Goal: Information Seeking & Learning: Learn about a topic

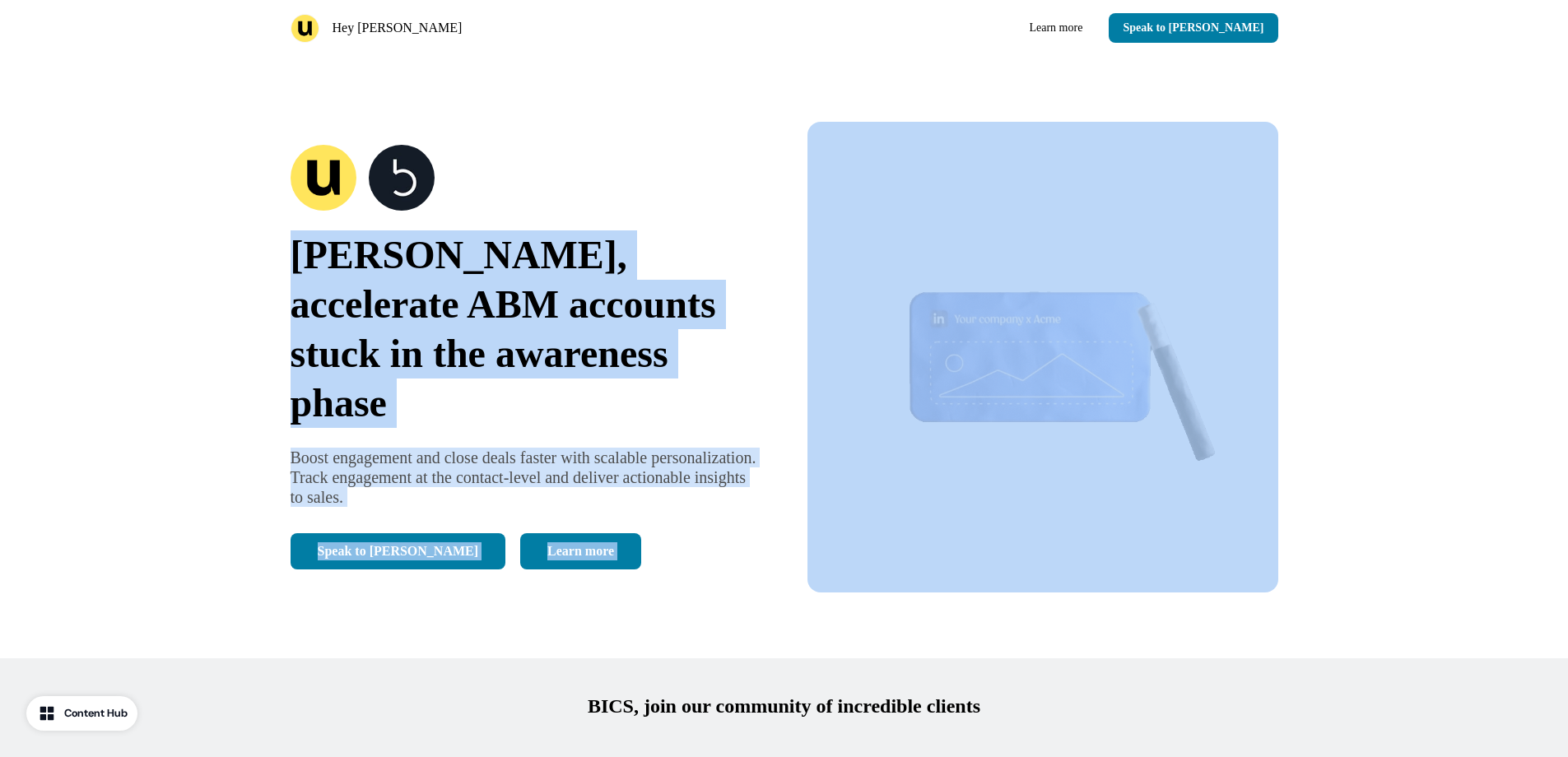
drag, startPoint x: 284, startPoint y: 286, endPoint x: 788, endPoint y: 483, distance: 541.1
click at [788, 483] on div "[PERSON_NAME], accelerate ABM accounts stuck in the awareness phase Boost engag…" at bounding box center [784, 357] width 1086 height 603
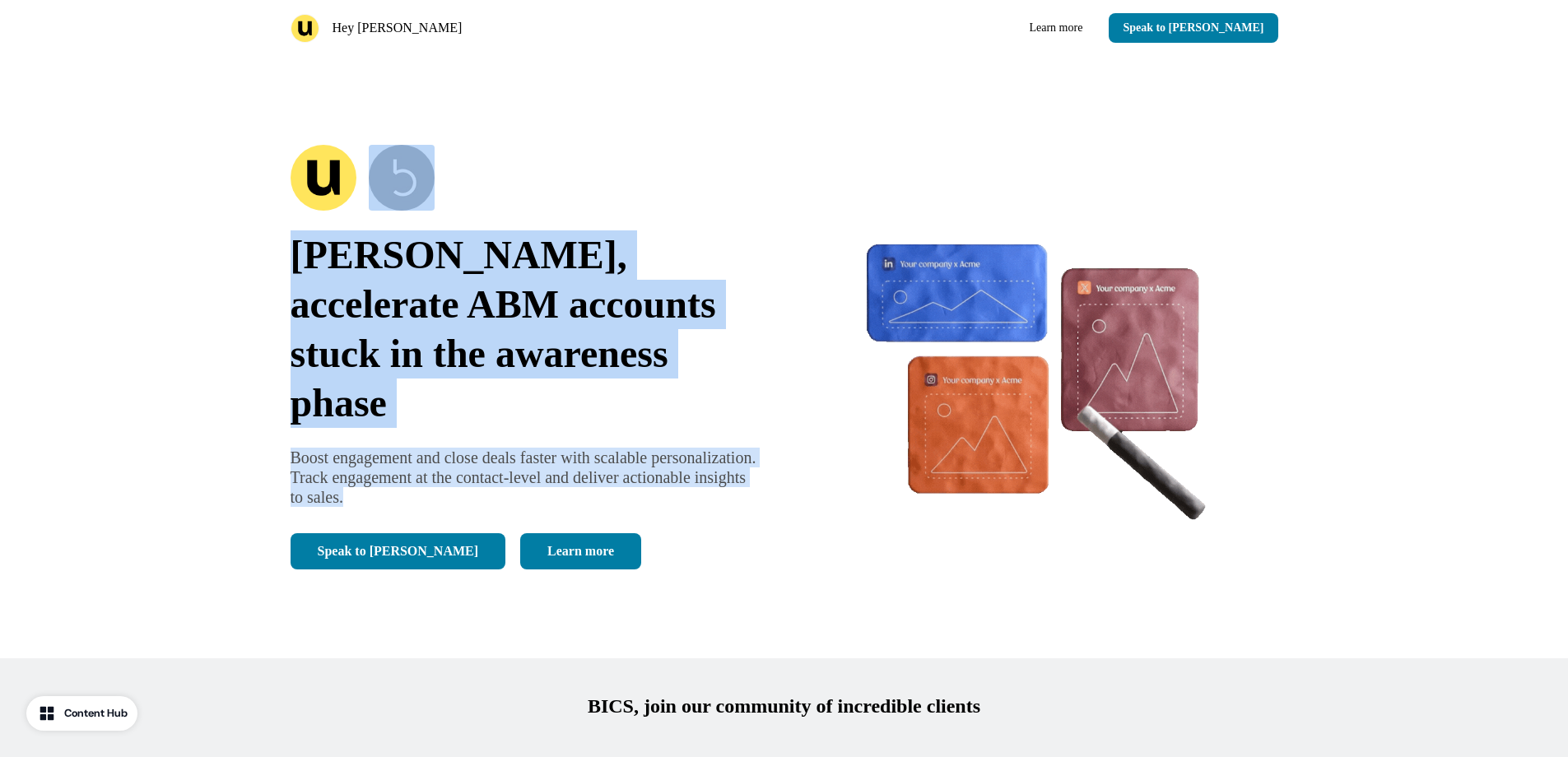
drag, startPoint x: 272, startPoint y: 200, endPoint x: 767, endPoint y: 487, distance: 572.2
click at [767, 487] on div "[PERSON_NAME], accelerate ABM accounts stuck in the awareness phase Boost engag…" at bounding box center [784, 357] width 1086 height 603
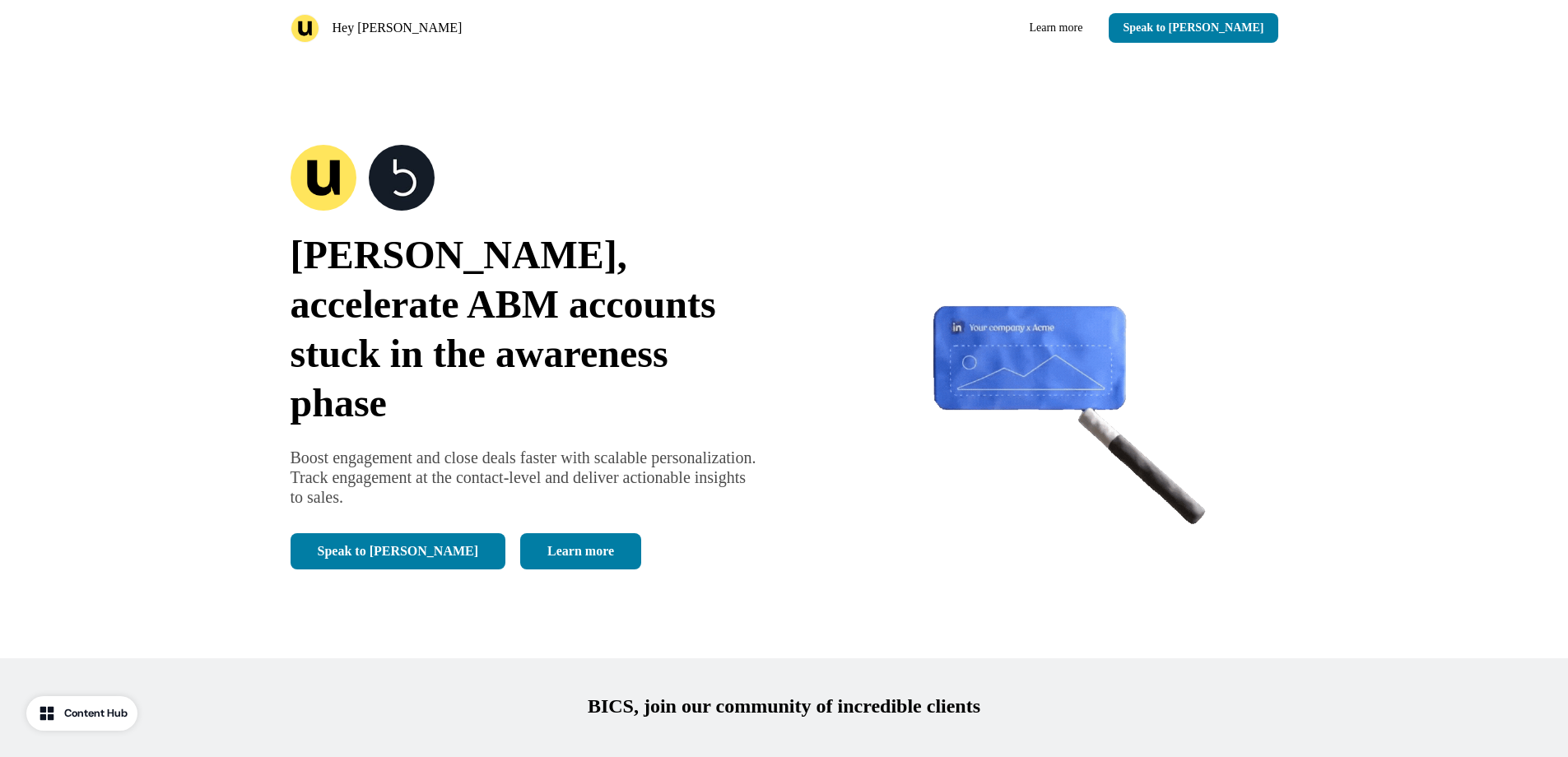
drag, startPoint x: 767, startPoint y: 487, endPoint x: 608, endPoint y: 511, distance: 160.8
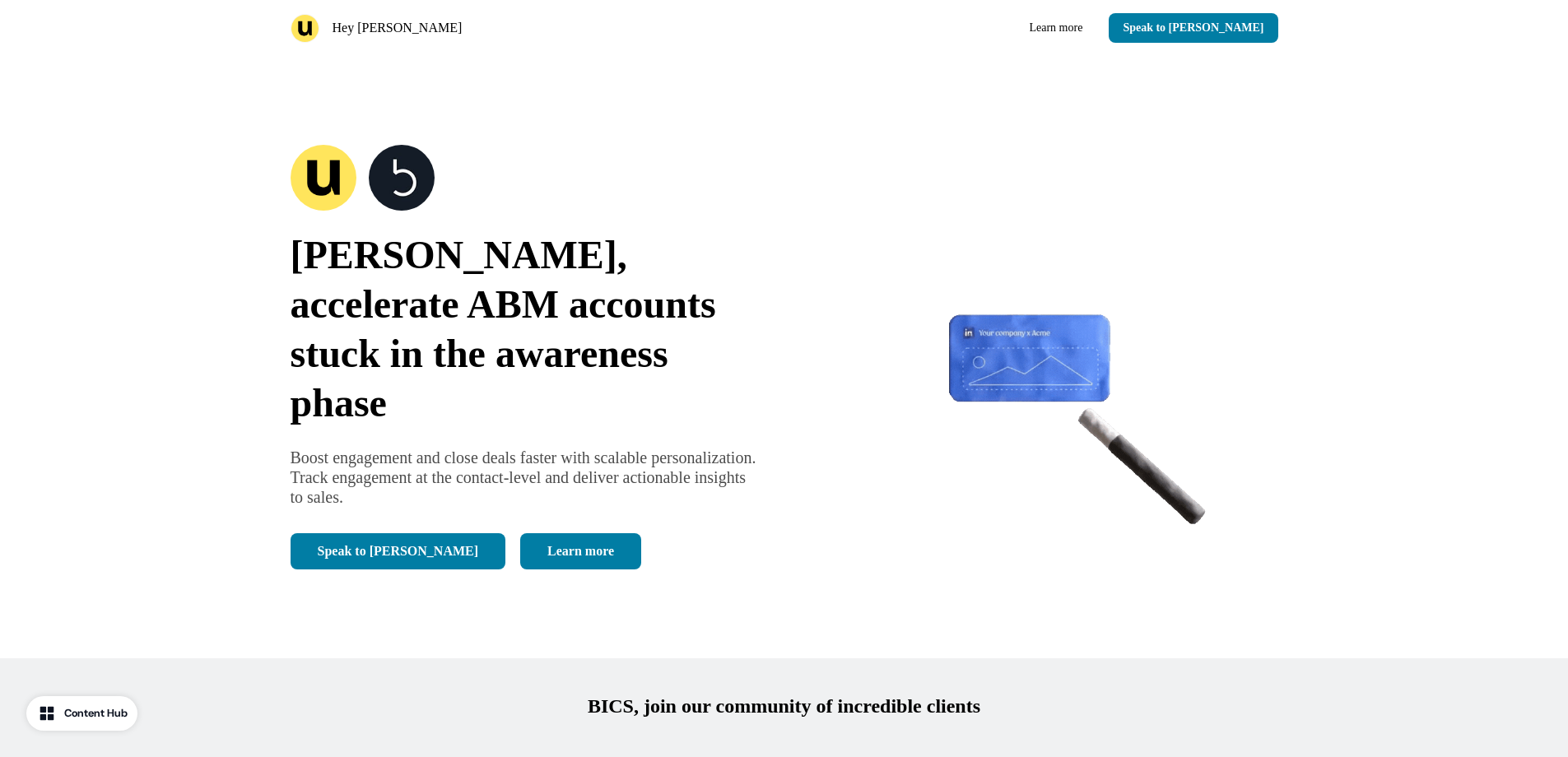
click at [608, 534] on div "Speak to [PERSON_NAME] more" at bounding box center [526, 552] width 471 height 36
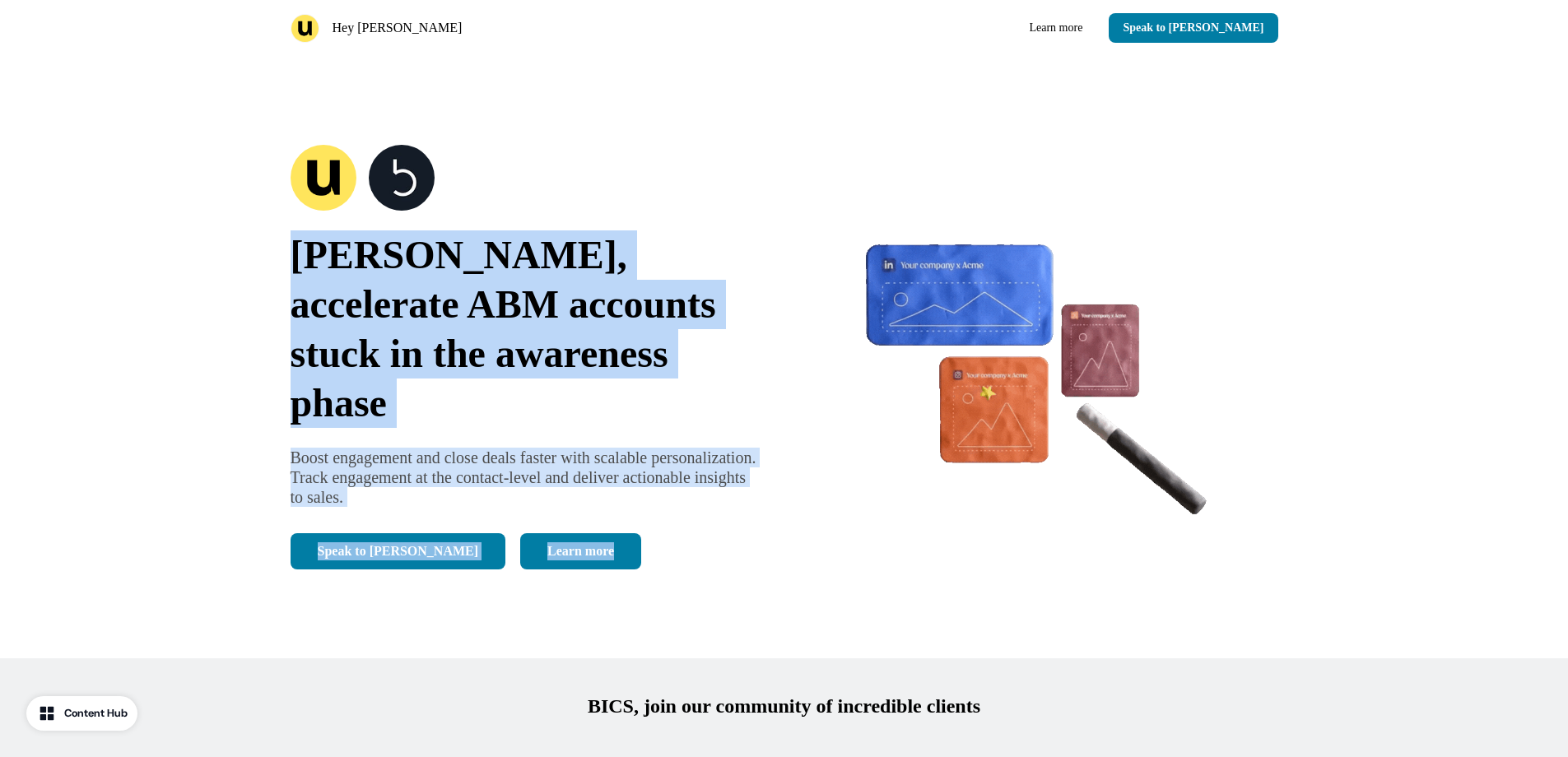
drag, startPoint x: 289, startPoint y: 275, endPoint x: 747, endPoint y: 566, distance: 542.6
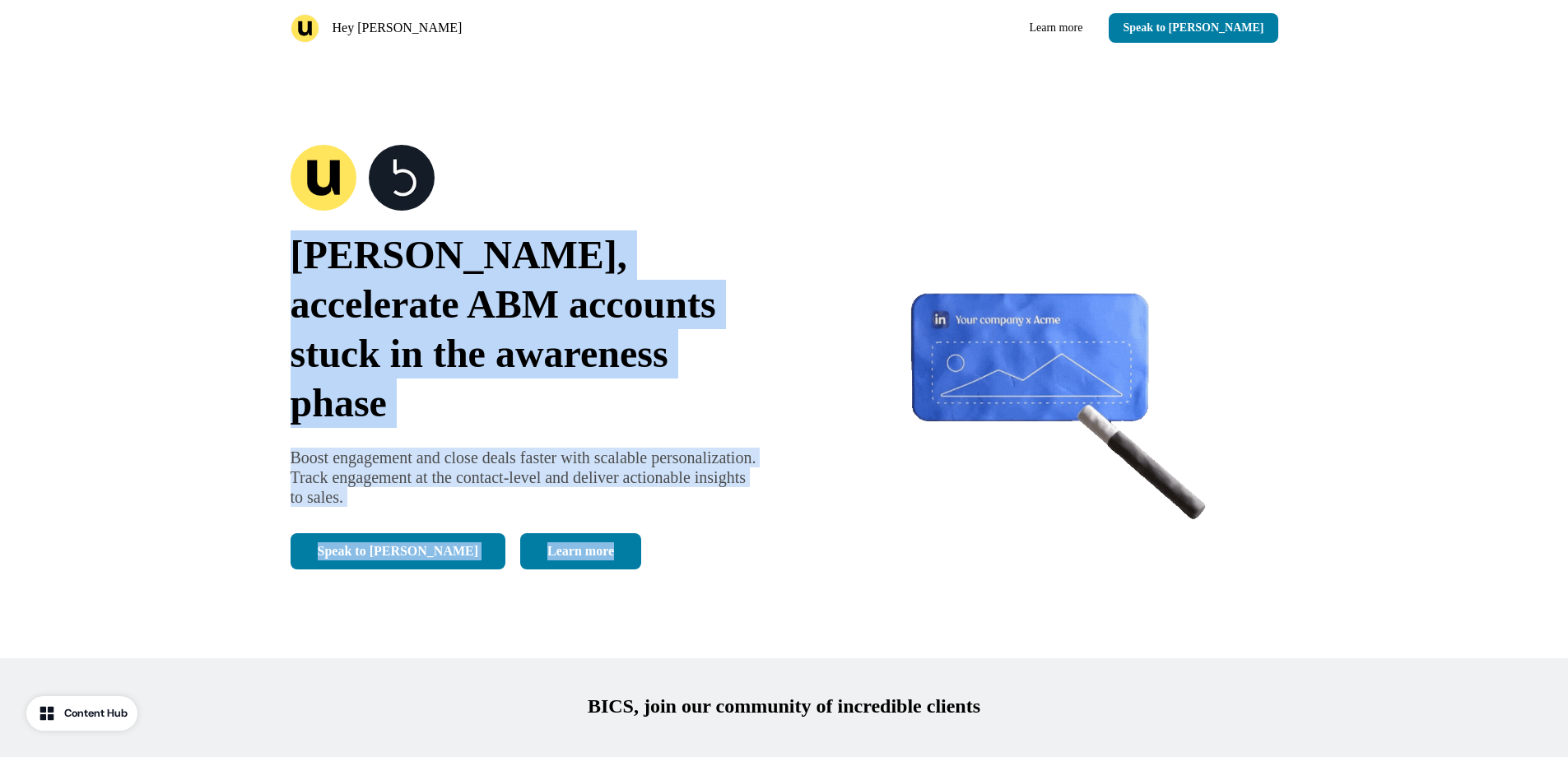
click at [747, 566] on div "[PERSON_NAME], accelerate ABM accounts stuck in the awareness phase Boost engag…" at bounding box center [784, 357] width 1086 height 603
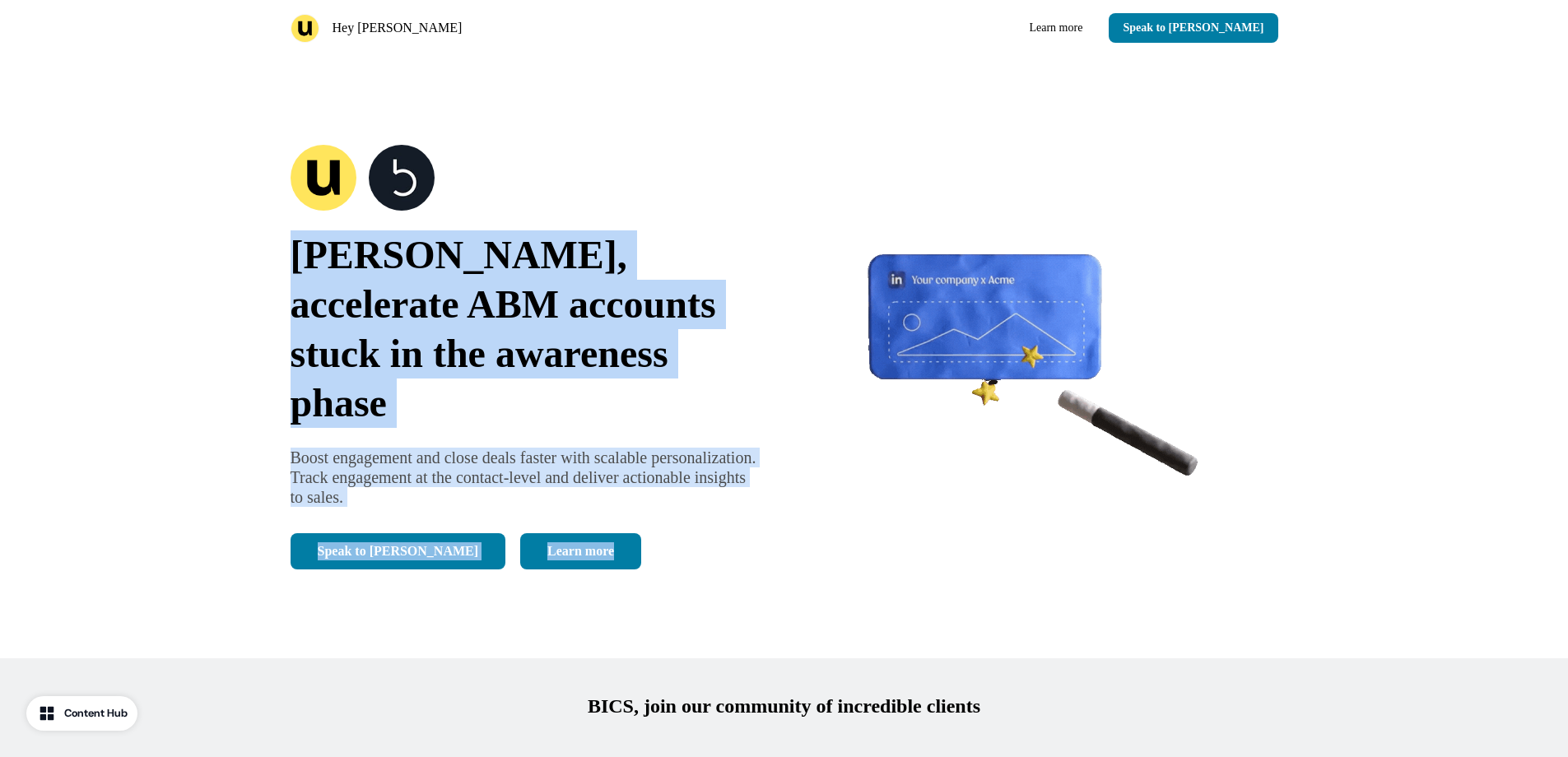
click at [745, 566] on div "[PERSON_NAME], accelerate ABM accounts stuck in the awareness phase Boost engag…" at bounding box center [784, 357] width 1086 height 603
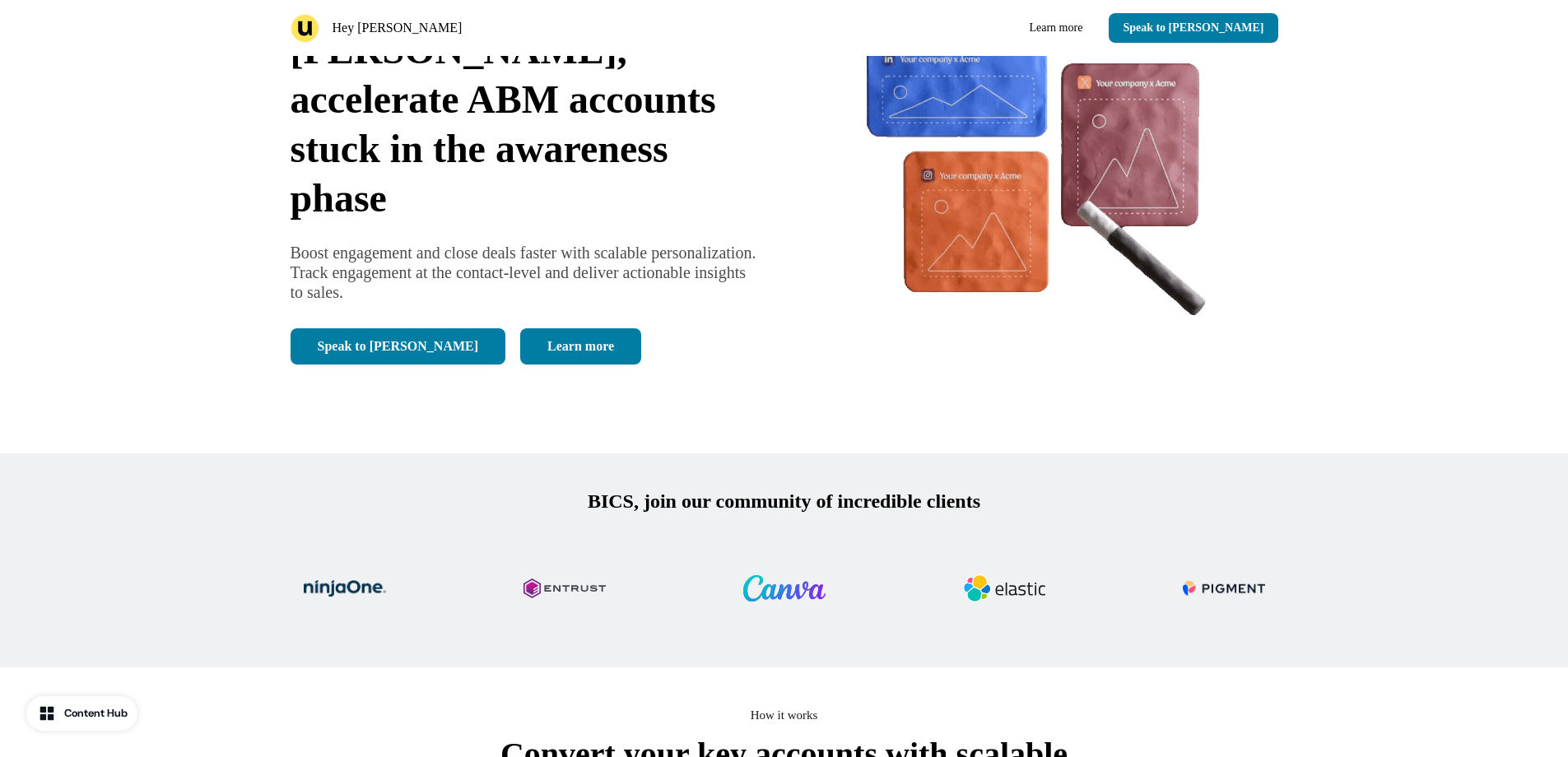
scroll to position [412, 0]
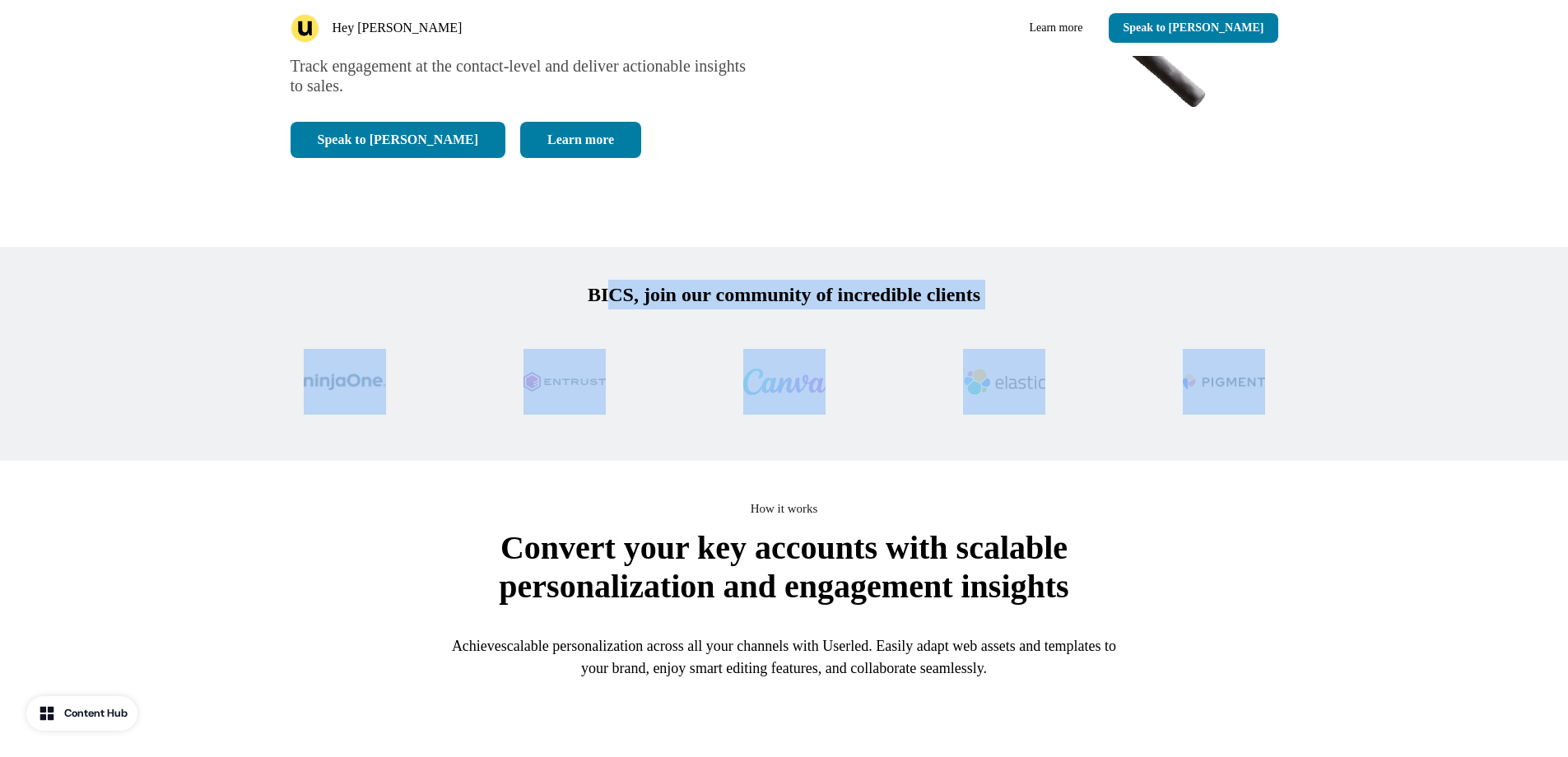
drag, startPoint x: 602, startPoint y: 287, endPoint x: 1354, endPoint y: 450, distance: 769.5
click at [1354, 450] on div "BICS, join our community of incredible clients" at bounding box center [784, 354] width 1568 height 214
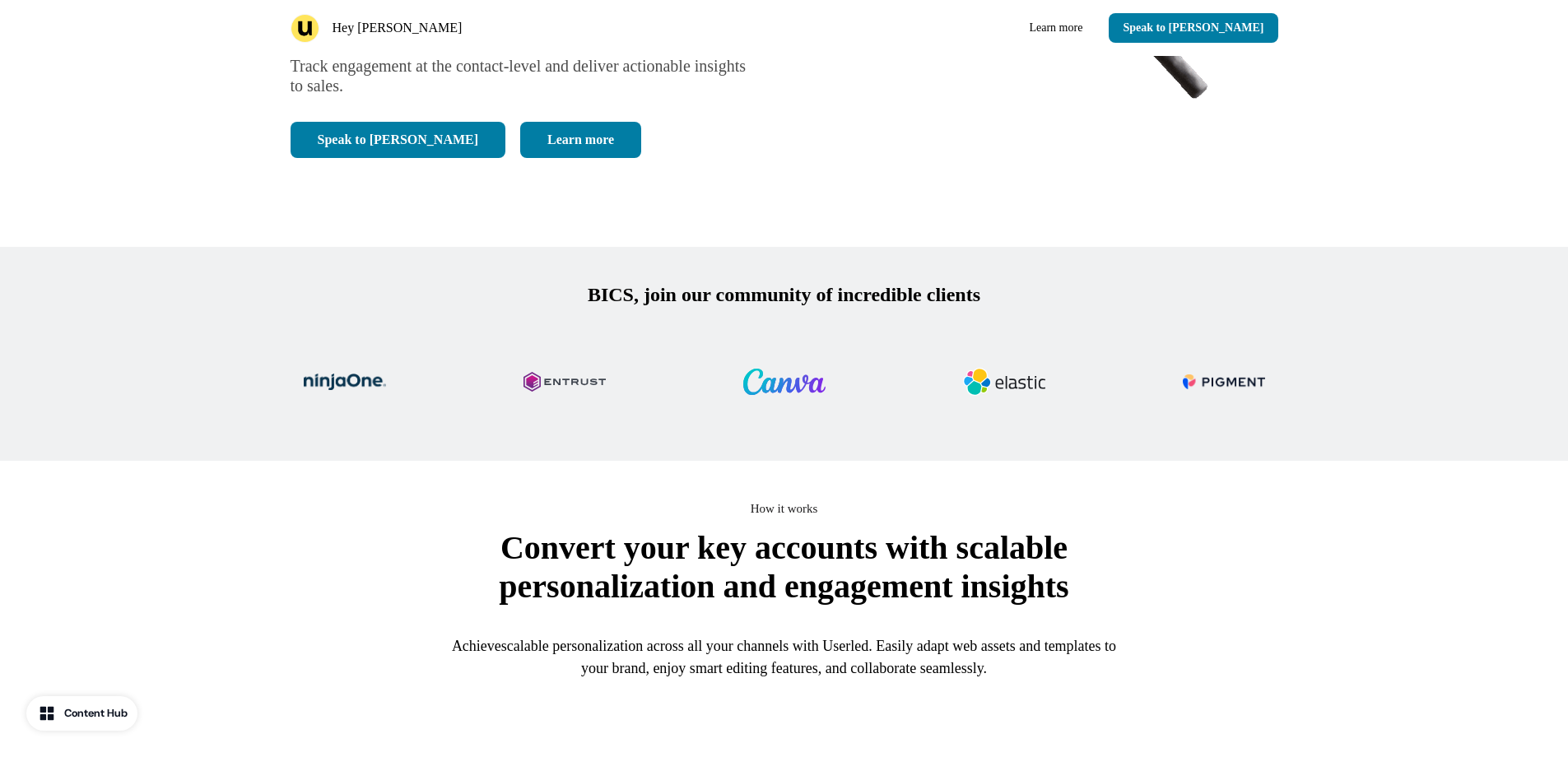
drag, startPoint x: 1354, startPoint y: 450, endPoint x: 1184, endPoint y: 577, distance: 212.2
click at [1216, 564] on div "How it works Convert your key accounts with scalable personalization and engage…" at bounding box center [784, 599] width 988 height 201
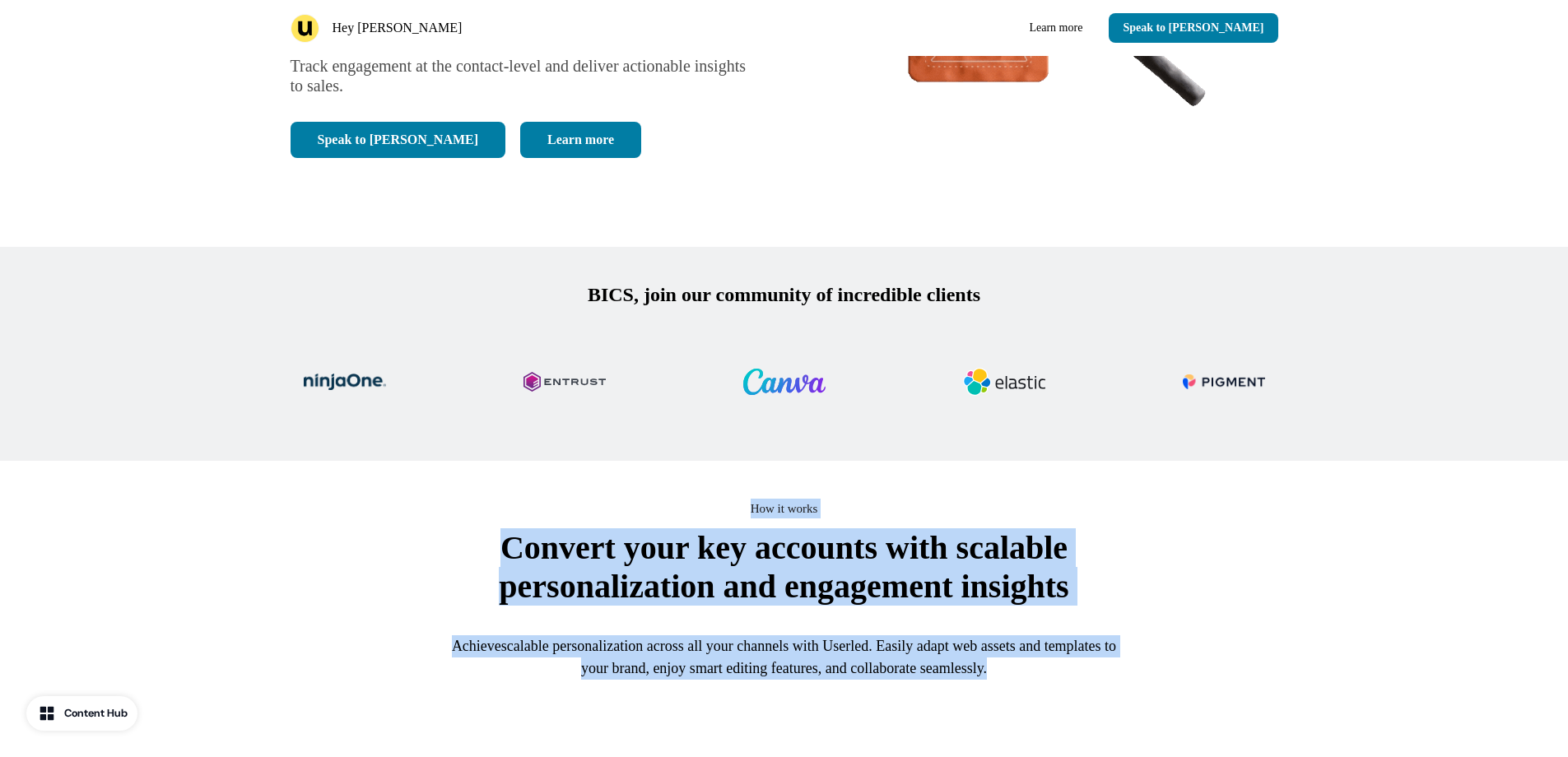
drag, startPoint x: 742, startPoint y: 503, endPoint x: 1220, endPoint y: 712, distance: 521.7
drag, startPoint x: 1220, startPoint y: 712, endPoint x: 1238, endPoint y: 705, distance: 19.3
click at [1075, 696] on div "Achieve scalable personalization across all your channels with Userled . Easily…" at bounding box center [784, 657] width 691 height 84
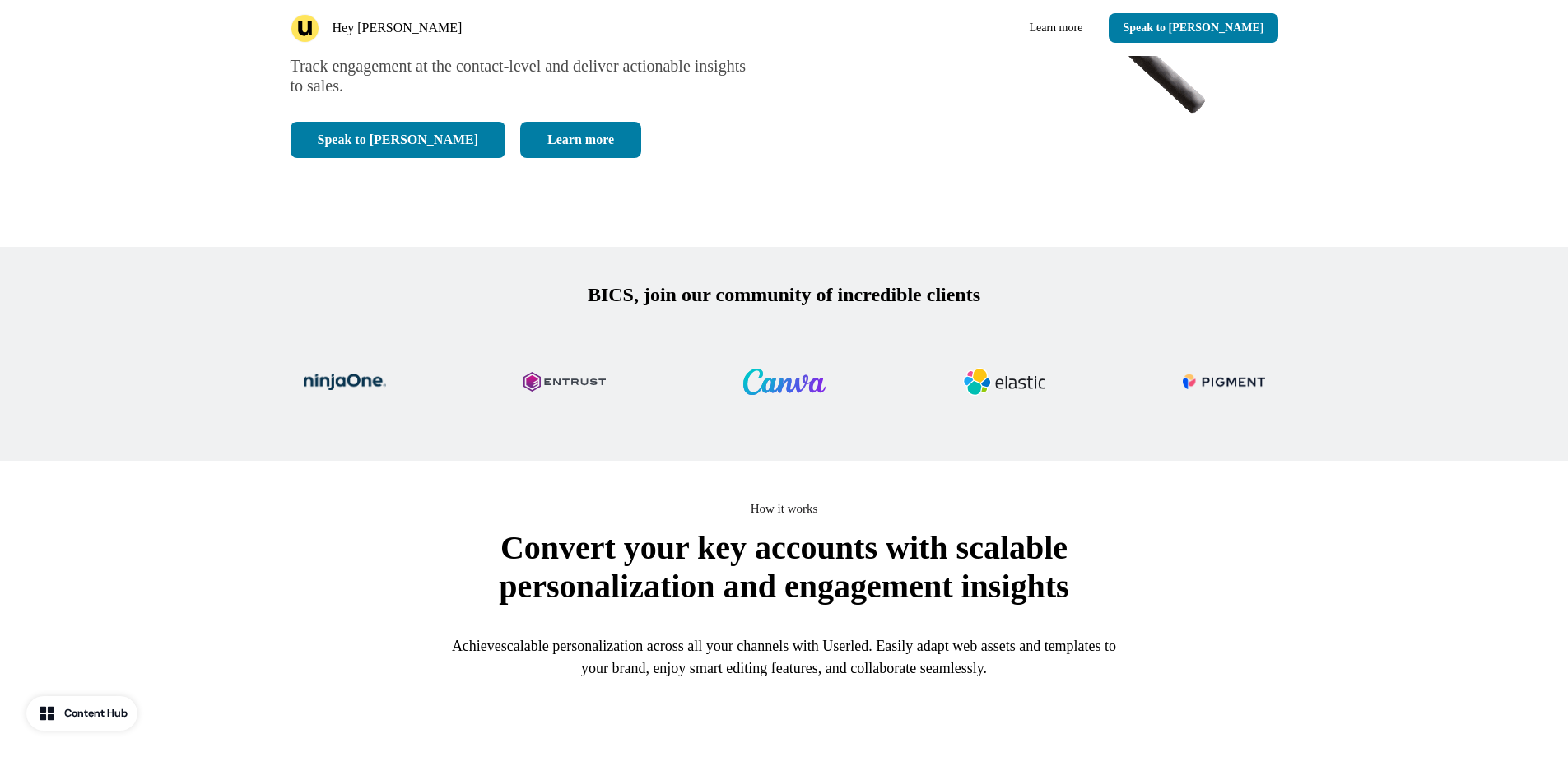
scroll to position [823, 0]
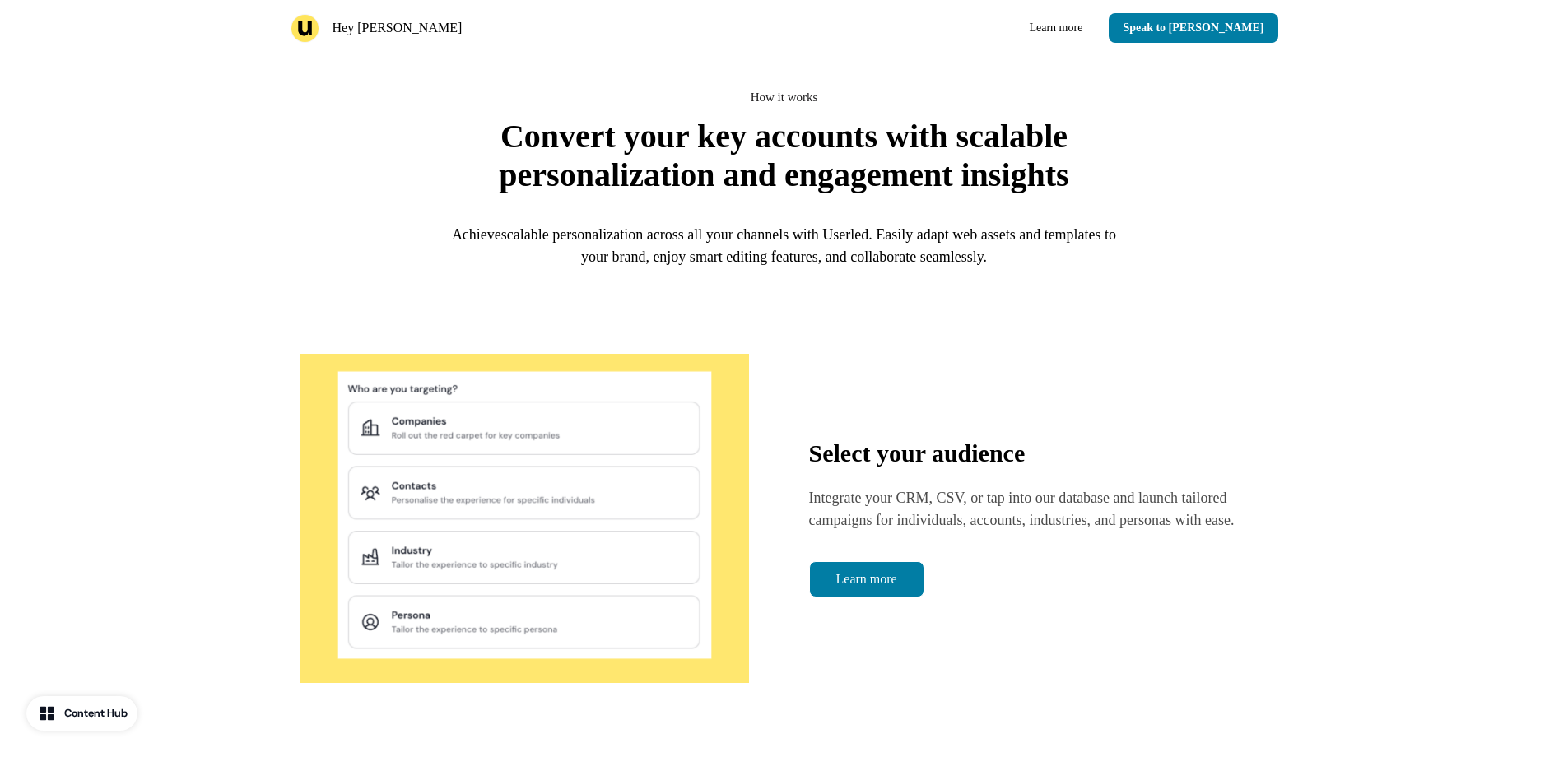
click at [1179, 655] on div "Select your audience Integrate your CRM, CSV, or tap into our database and laun…" at bounding box center [784, 518] width 988 height 329
